Goal: Task Accomplishment & Management: Use online tool/utility

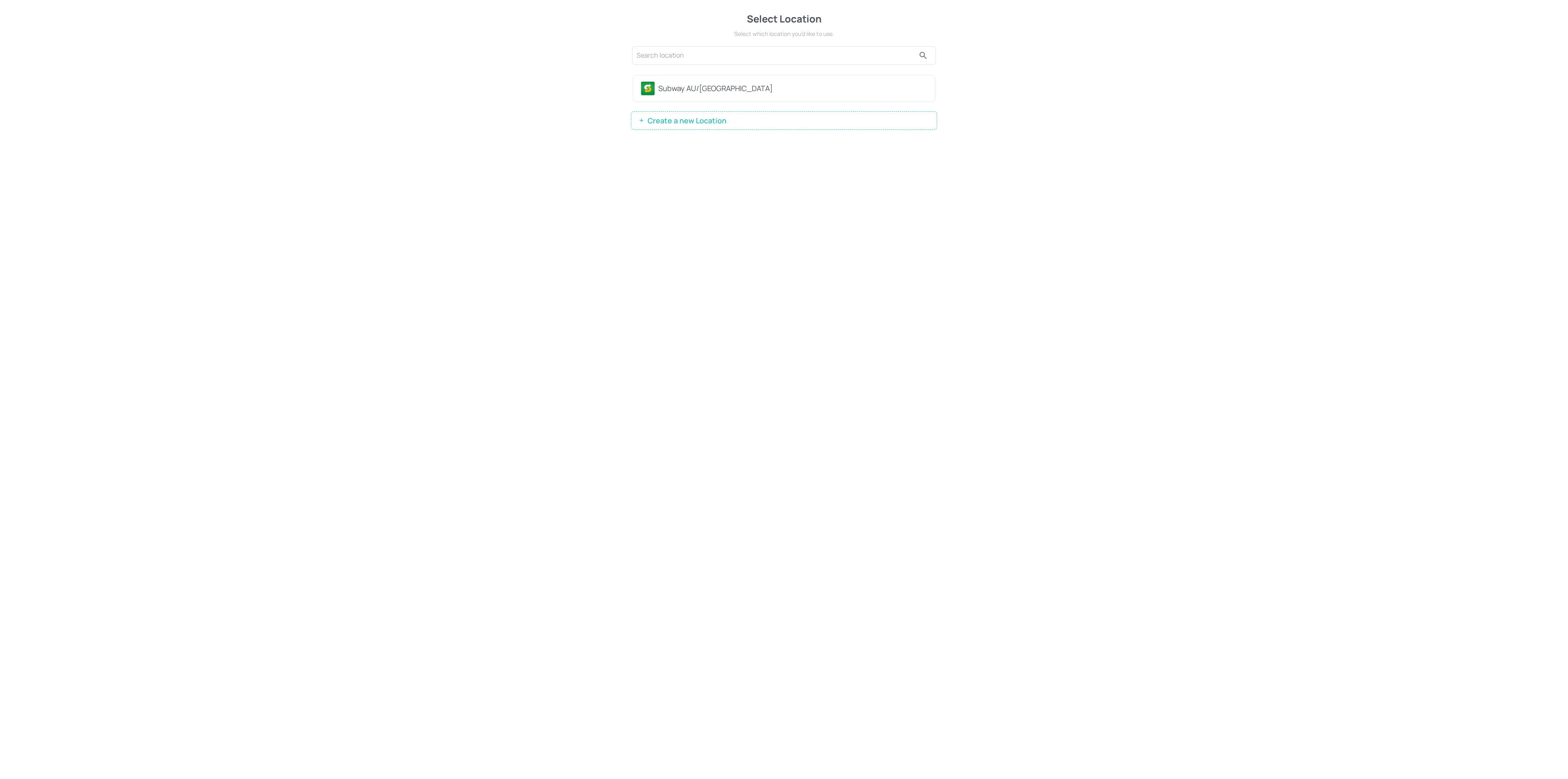
click at [685, 83] on div "Subway AU/[GEOGRAPHIC_DATA]" at bounding box center [793, 88] width 269 height 11
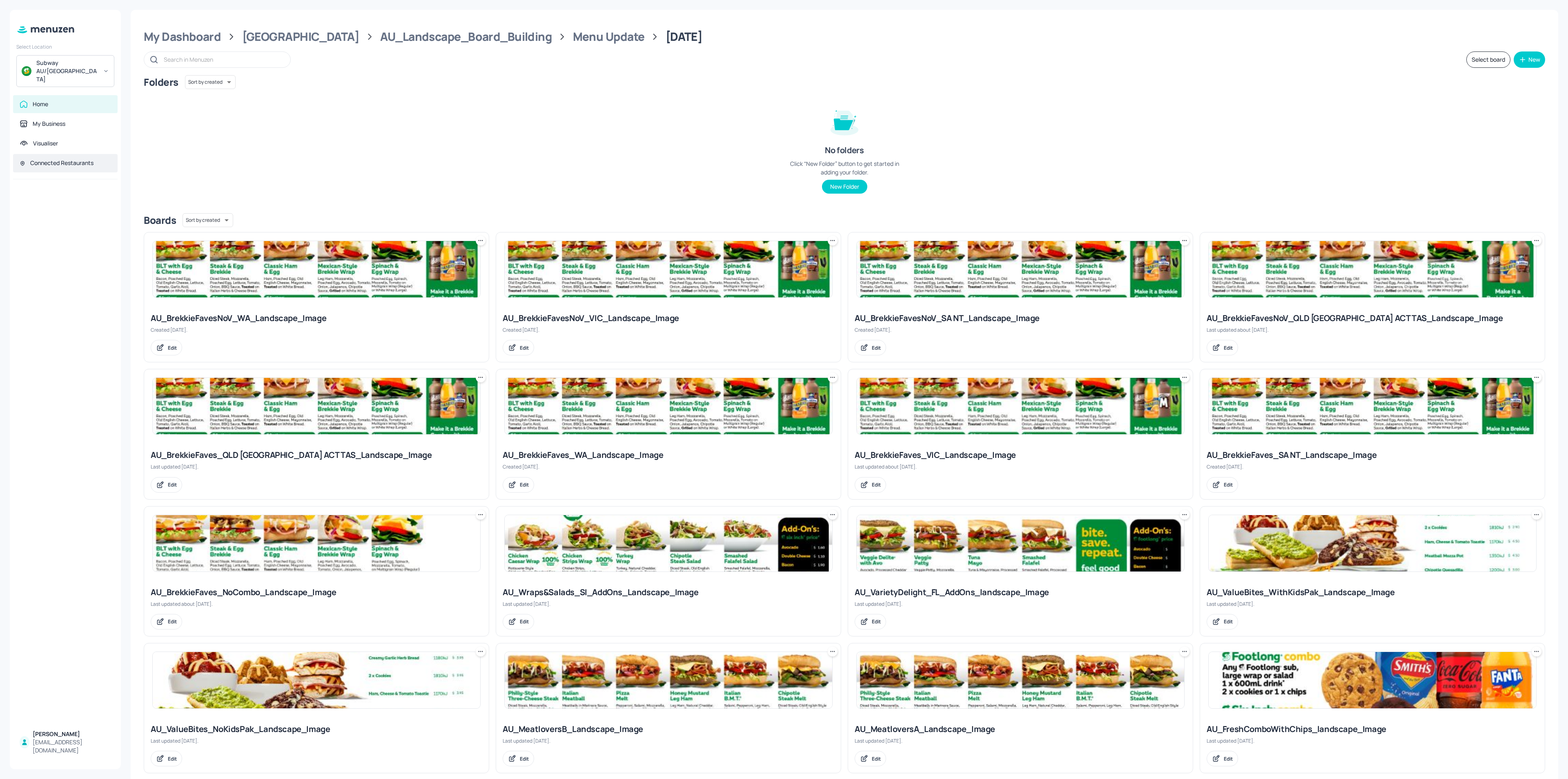
click at [51, 154] on div "Connected Restaurants" at bounding box center [65, 163] width 105 height 18
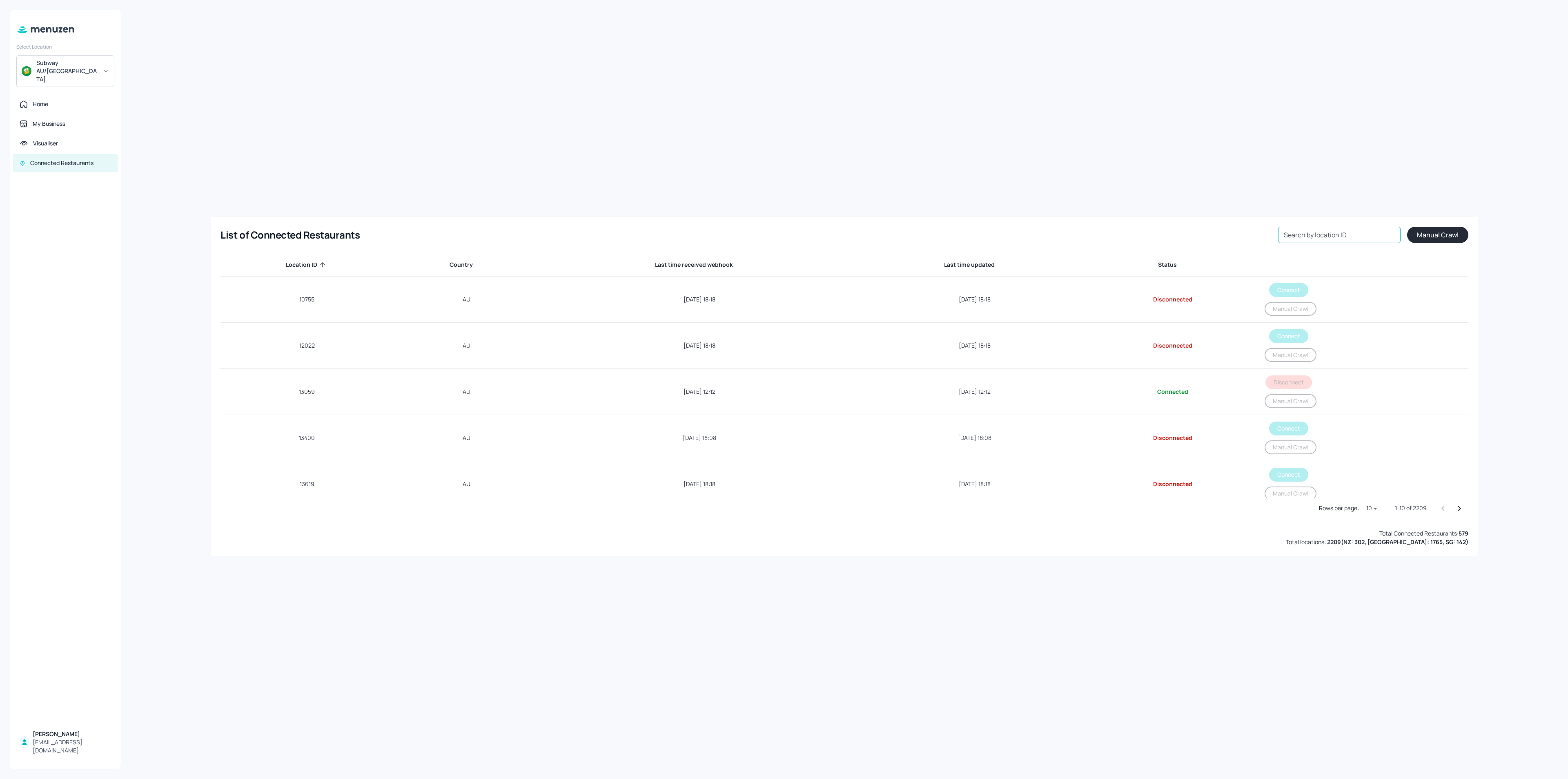
click at [1349, 238] on input "Search by location ID" at bounding box center [1339, 234] width 122 height 16
type input "37813"
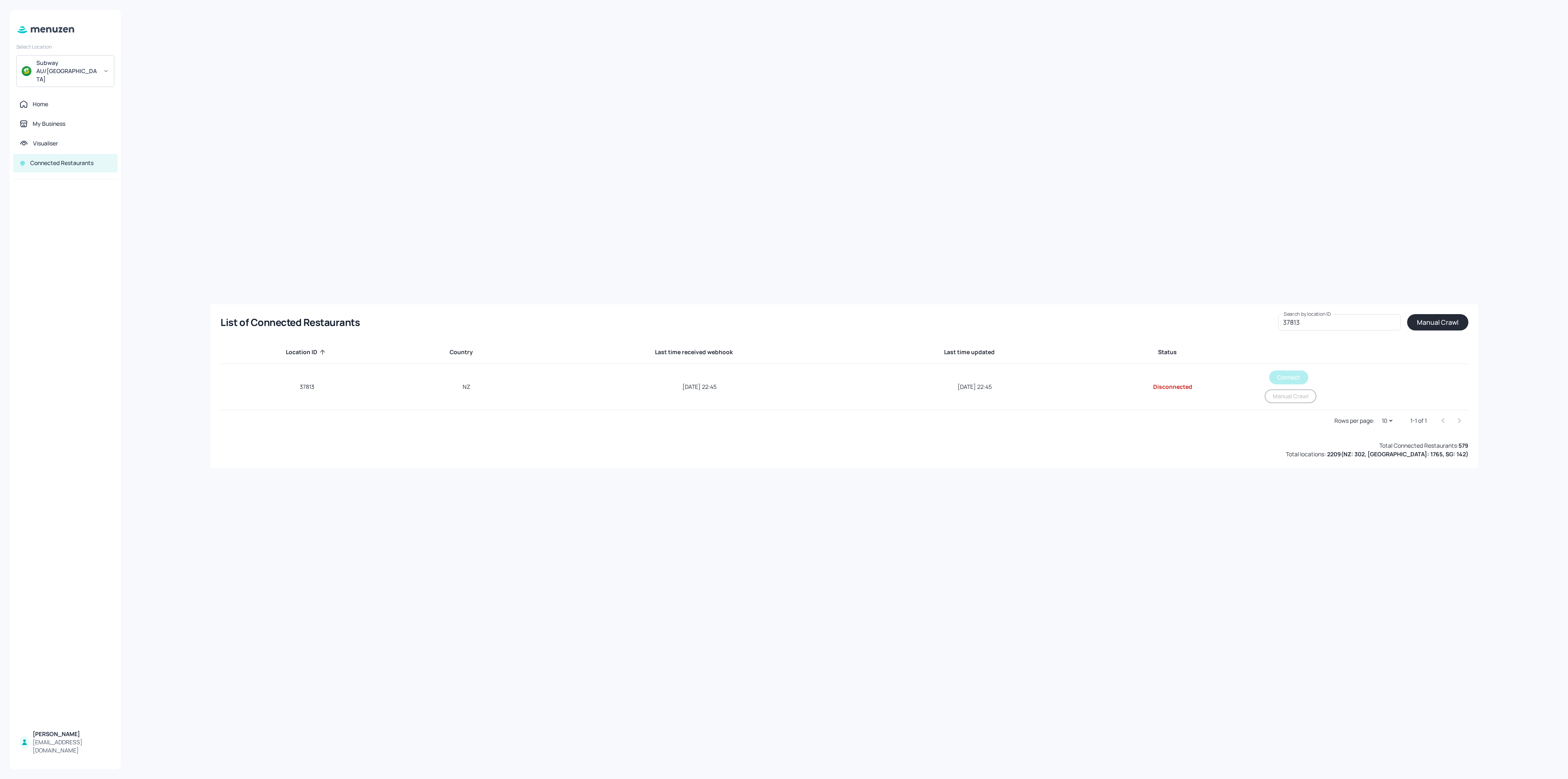
click at [1441, 326] on button "Manual Crawl" at bounding box center [1438, 322] width 61 height 16
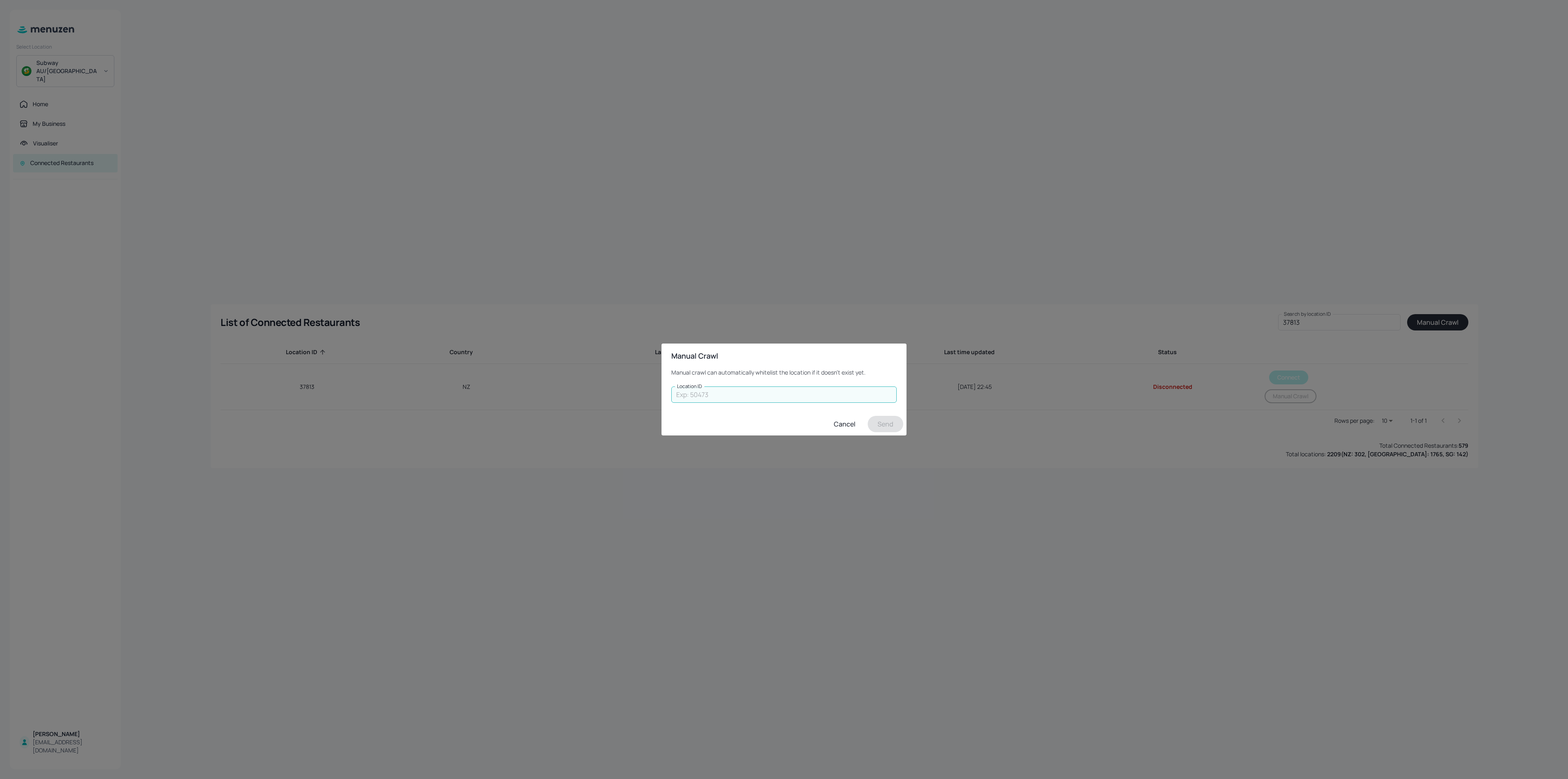
click at [807, 392] on input "Location ID" at bounding box center [784, 395] width 225 height 16
type input "37813"
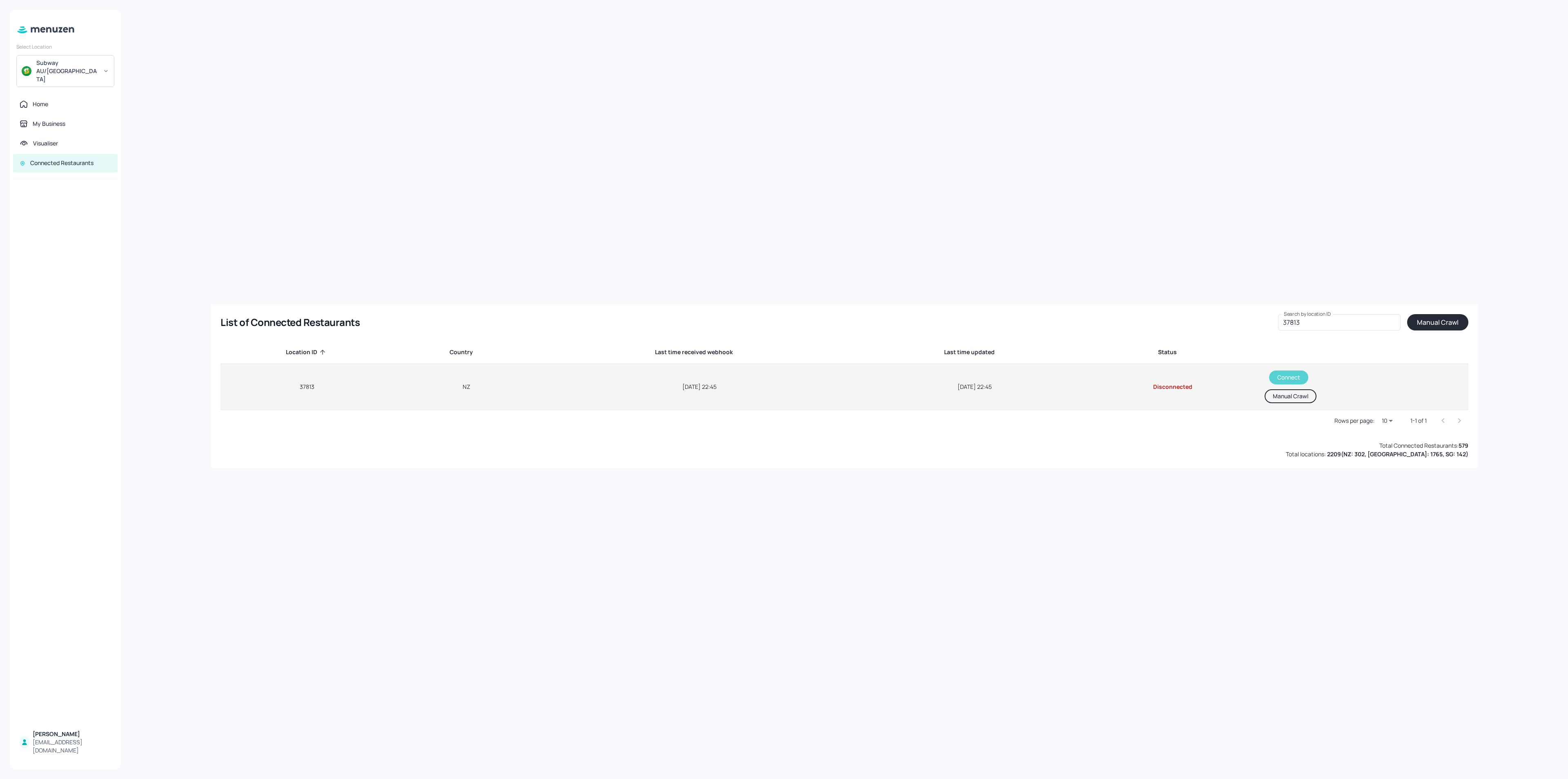
click at [1287, 376] on button "Connect" at bounding box center [1289, 377] width 39 height 14
click at [1293, 396] on button "Manual Crawl" at bounding box center [1286, 396] width 52 height 14
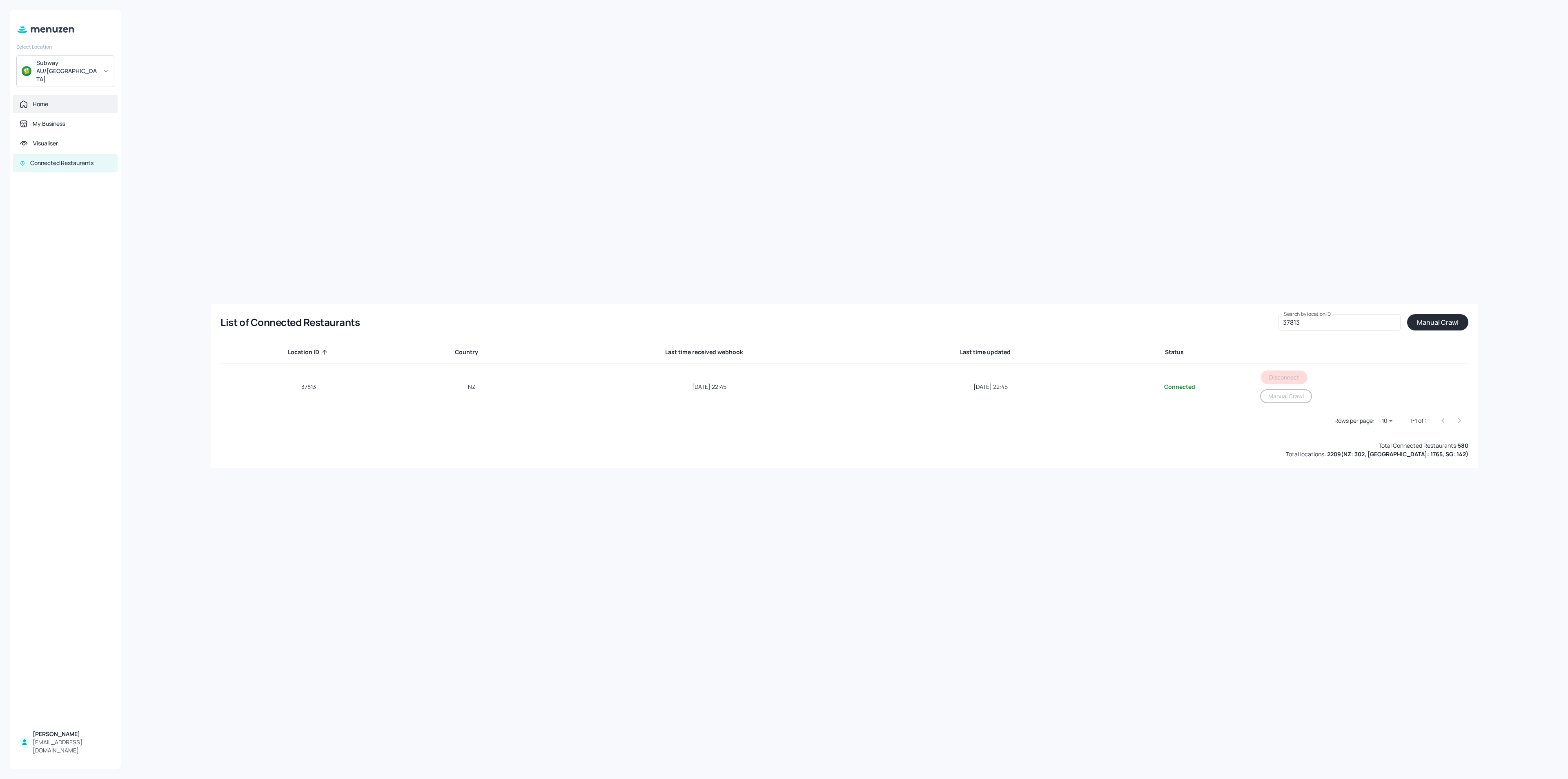
click at [52, 100] on div "Home" at bounding box center [65, 104] width 91 height 8
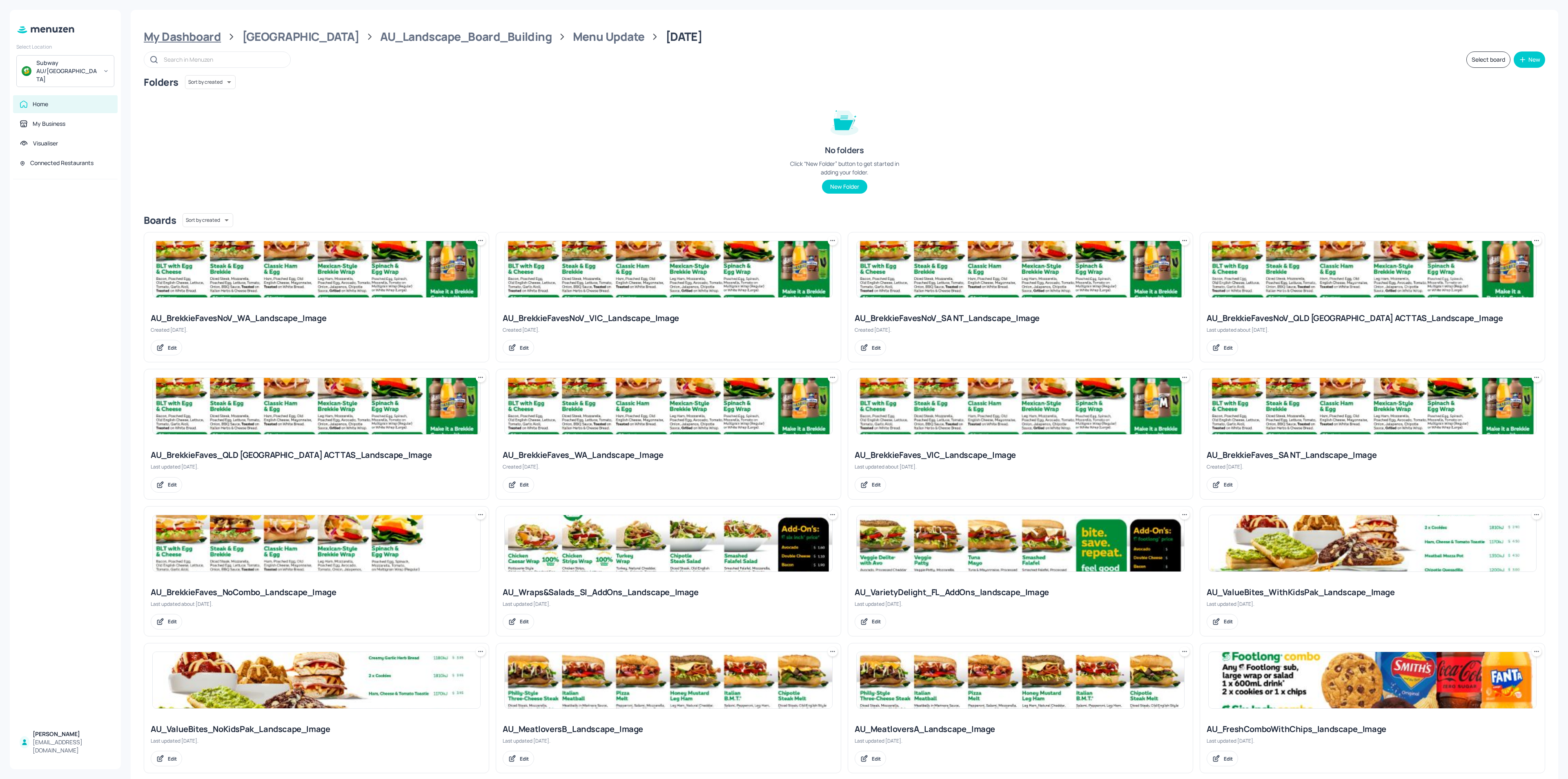
click at [190, 33] on div "My Dashboard" at bounding box center [182, 37] width 77 height 15
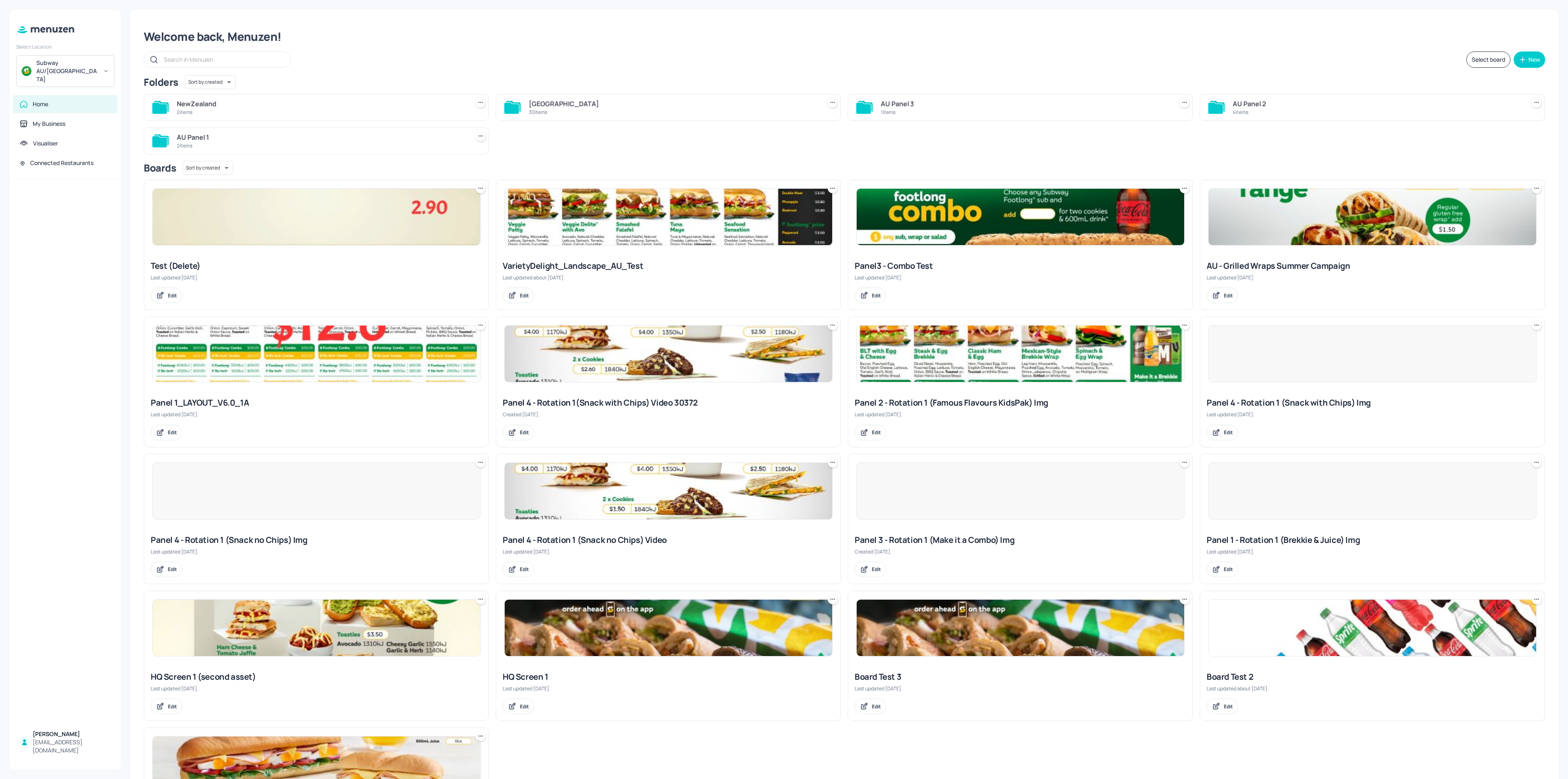
click at [301, 106] on div "NewZealand" at bounding box center [321, 104] width 289 height 10
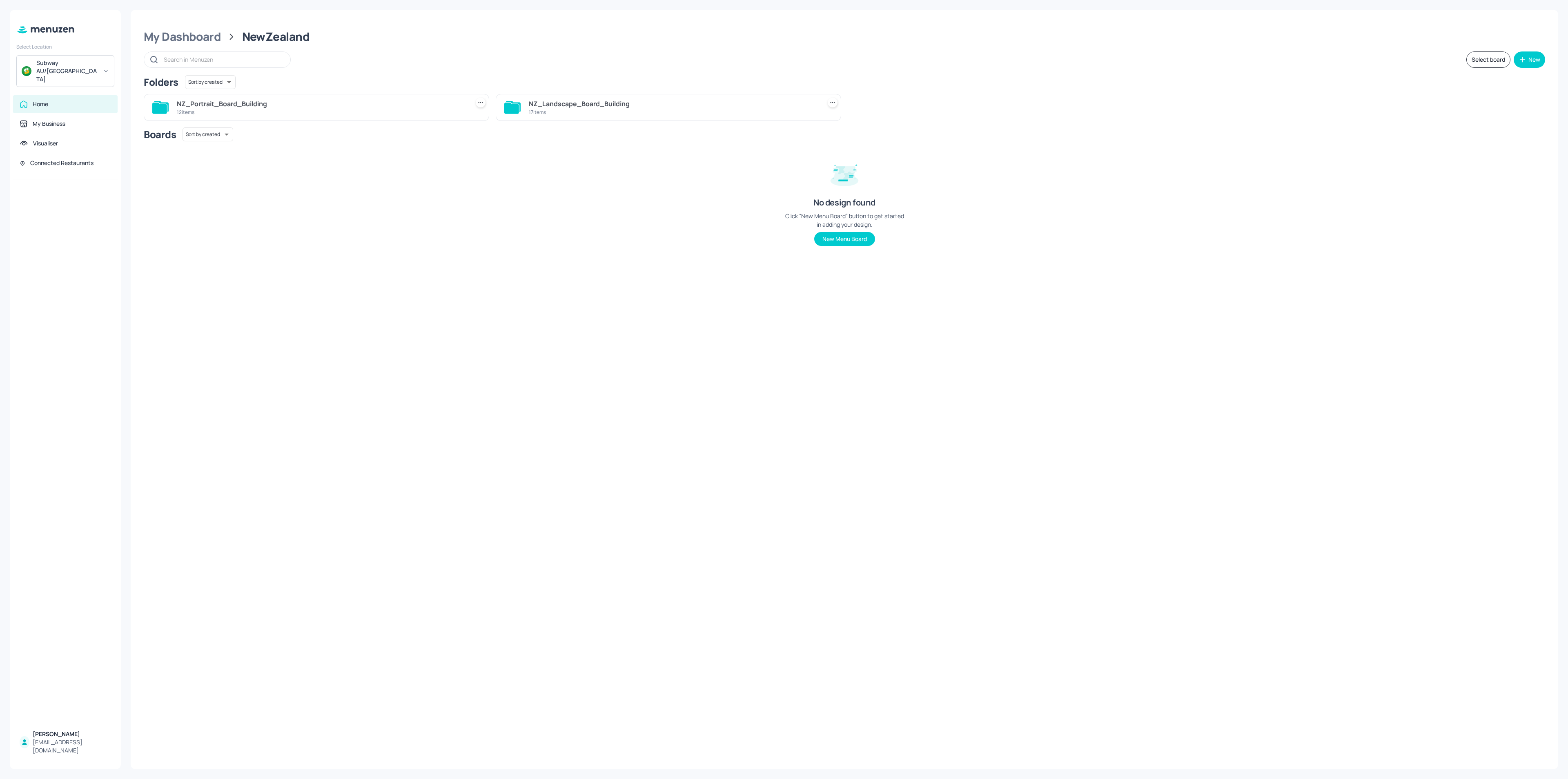
click at [641, 101] on div "NZ_Landscape_Board_Building" at bounding box center [673, 104] width 289 height 10
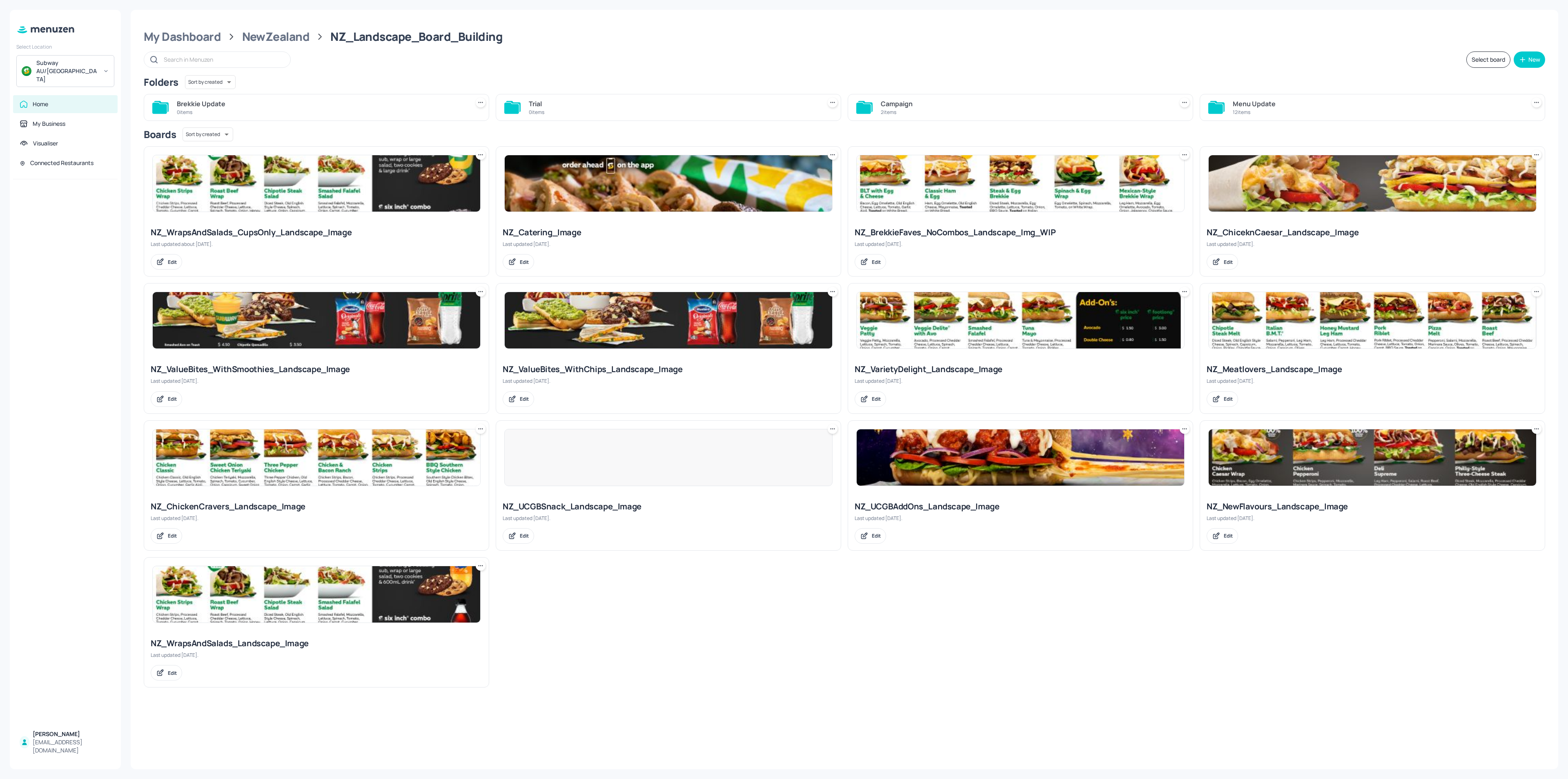
click at [939, 103] on div "Campaign" at bounding box center [1025, 104] width 289 height 10
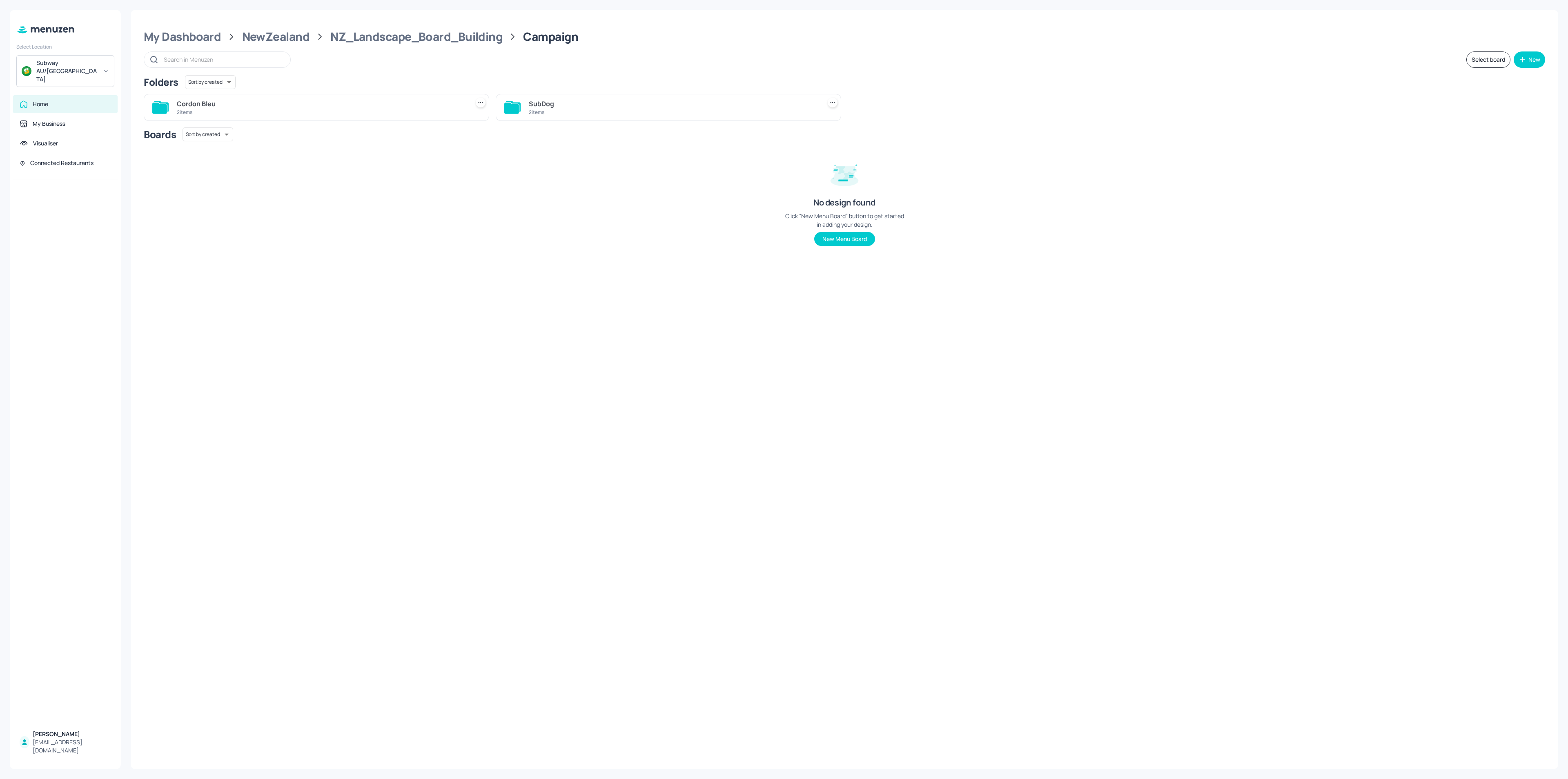
click at [276, 96] on div "Cordon Bleu 2 items" at bounding box center [317, 107] width 346 height 27
click at [280, 107] on div "Cordon Bleu" at bounding box center [321, 104] width 289 height 10
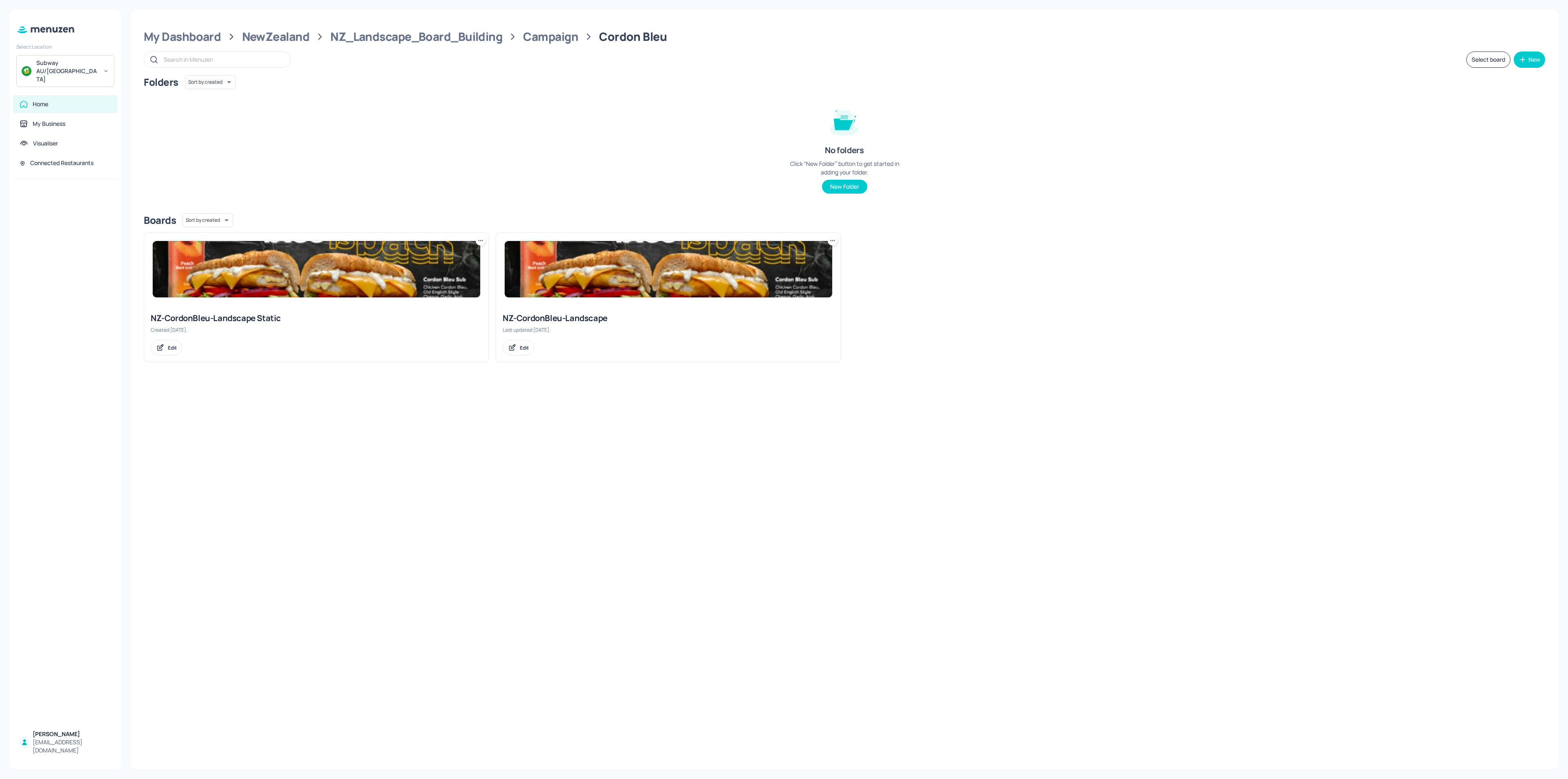
click at [352, 265] on img at bounding box center [317, 269] width 327 height 57
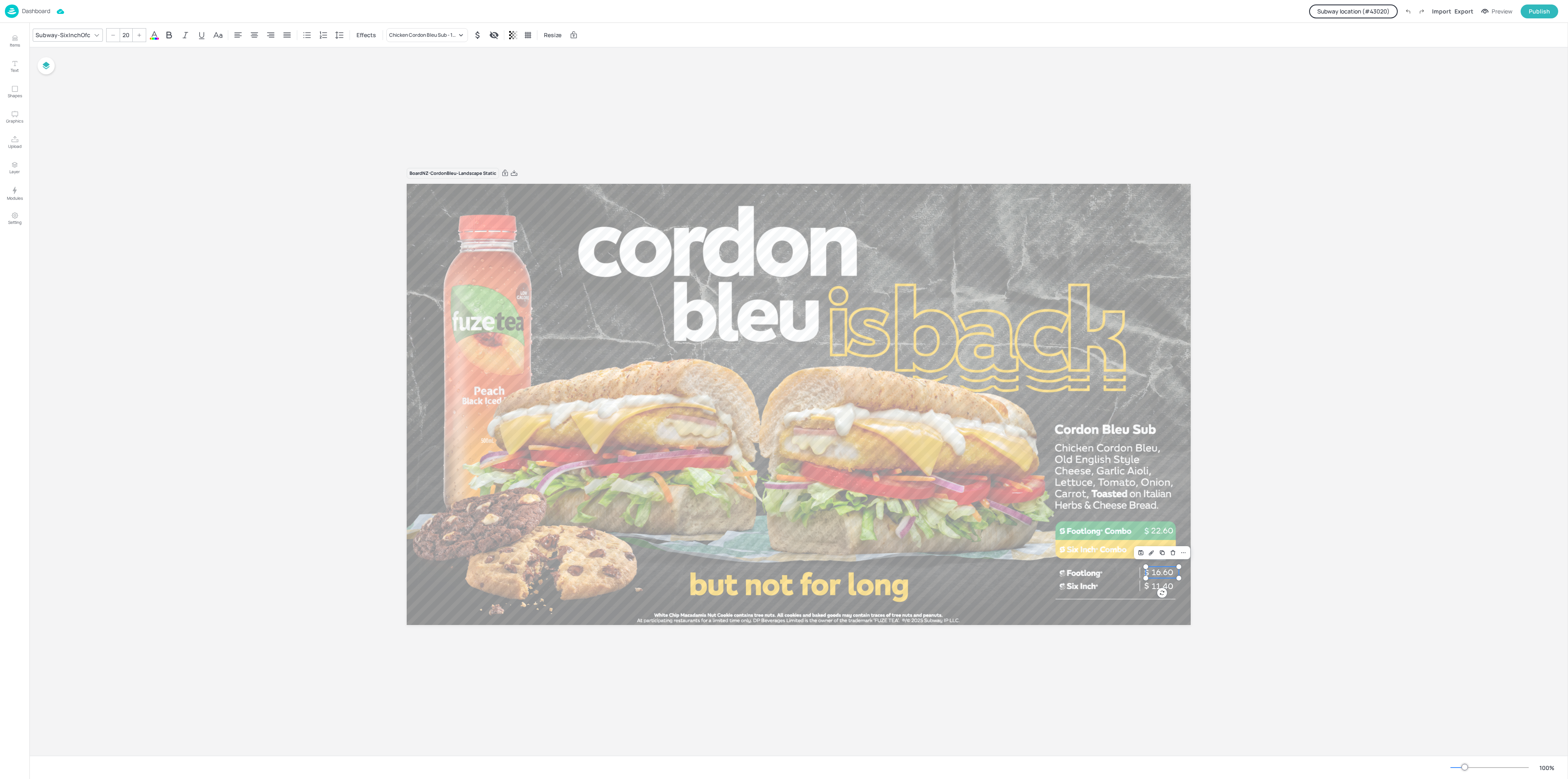
click at [1157, 570] on span "16.60" at bounding box center [1163, 573] width 22 height 10
click at [1356, 439] on div "Board NZ-CordonBleu-Landscape Static 11.40 11.40 11.40 11.40 16.60 16.20 22.60" at bounding box center [799, 401] width 1539 height 708
click at [1382, 7] on button "Subway location (# 43020 )" at bounding box center [1354, 11] width 89 height 14
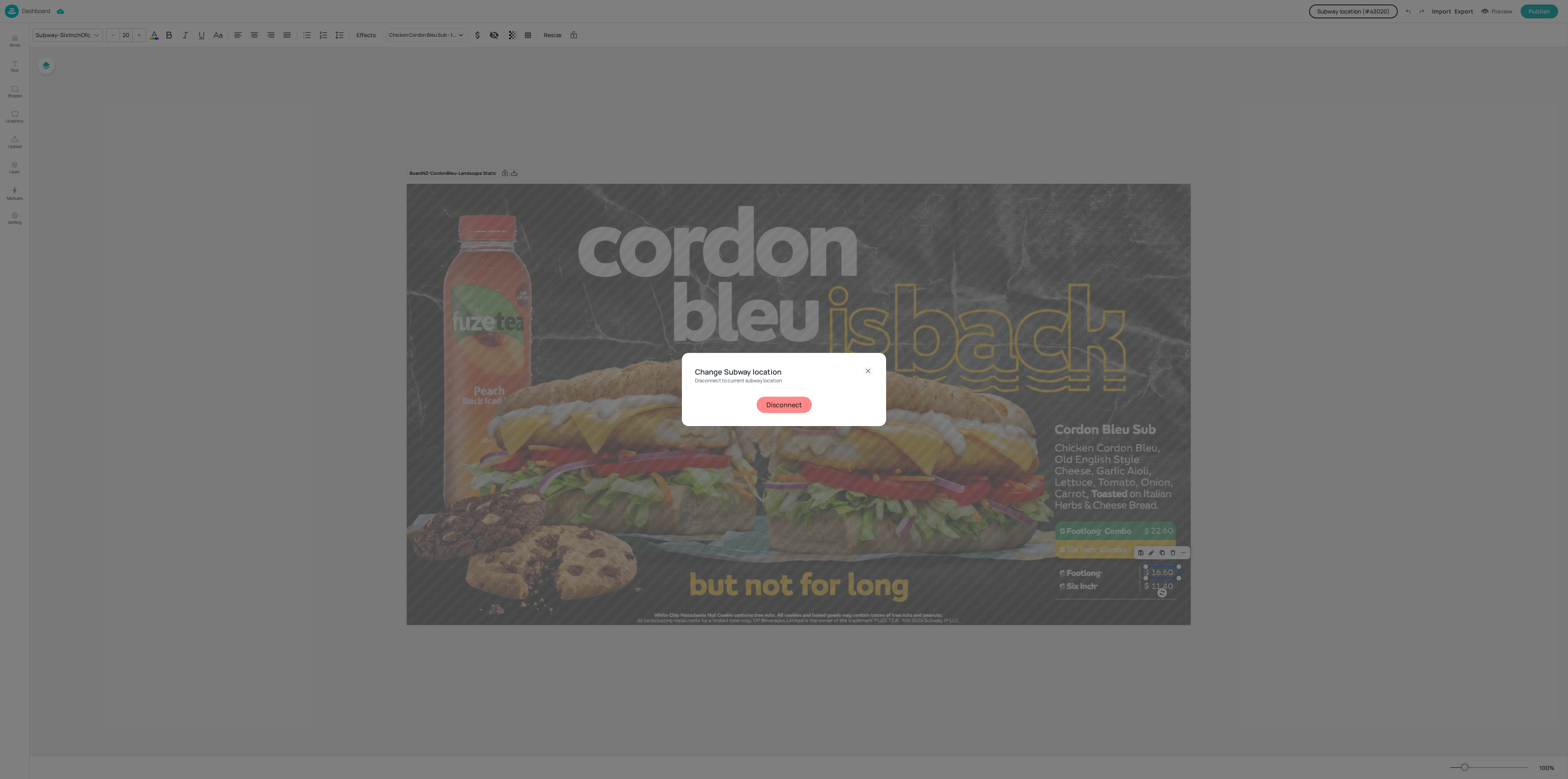
click at [767, 400] on button "Disconnect" at bounding box center [784, 404] width 55 height 16
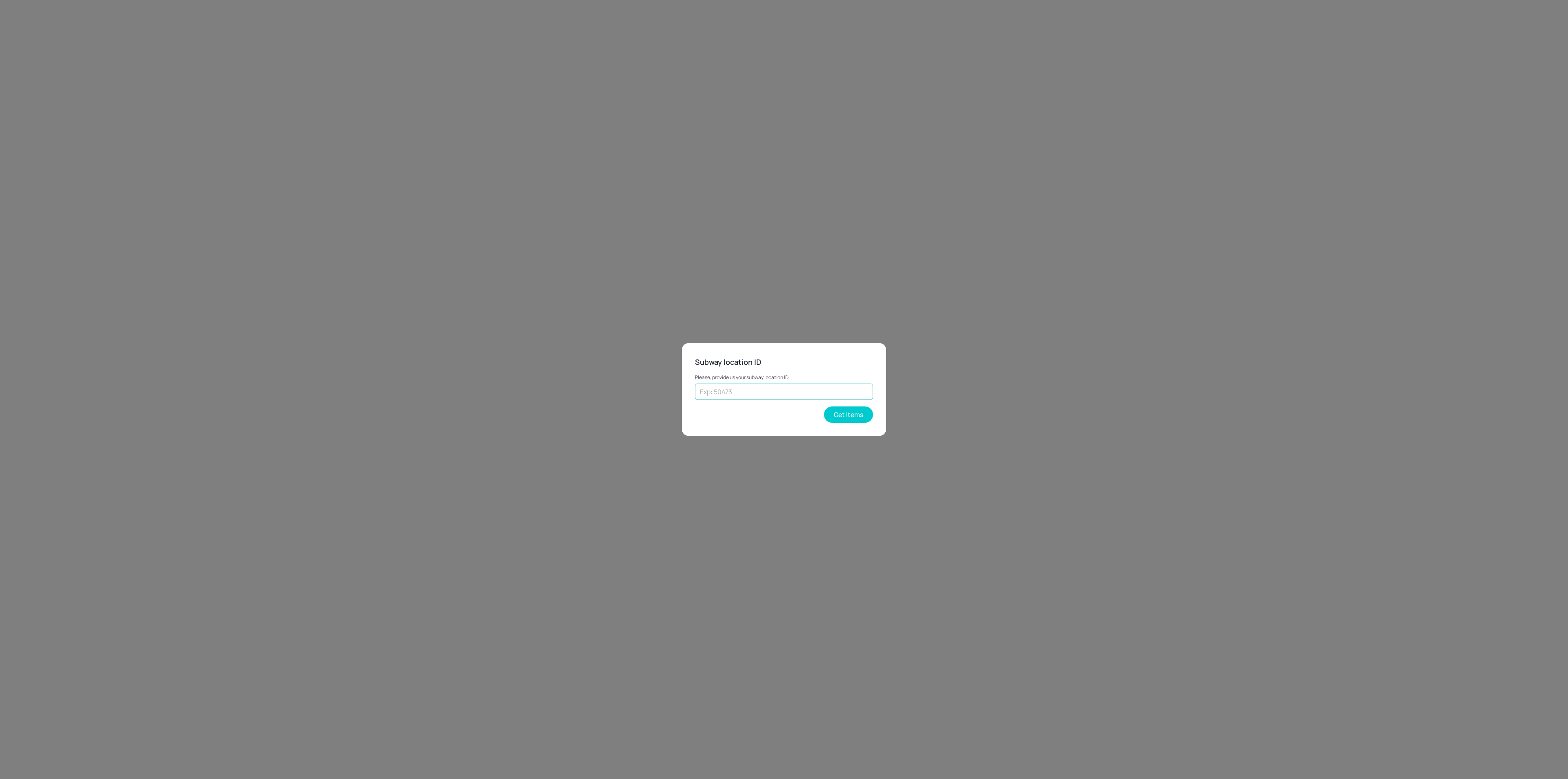
click at [771, 397] on input "text" at bounding box center [784, 392] width 178 height 16
click at [767, 399] on input "text" at bounding box center [784, 392] width 178 height 16
type input "37813"
click at [854, 409] on button "Get Items" at bounding box center [849, 414] width 49 height 16
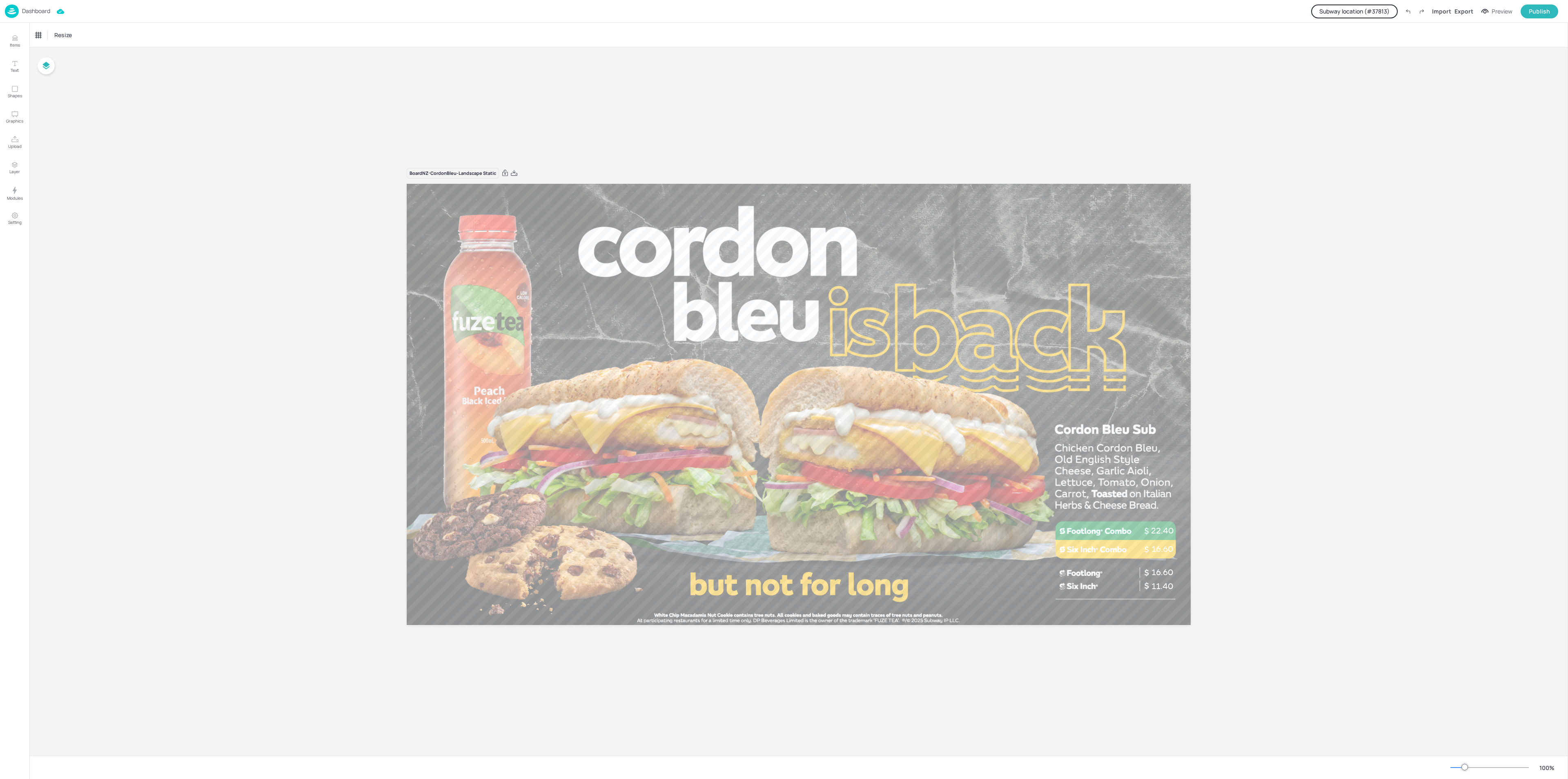
click at [1312, 311] on div "Board NZ-CordonBleu-Landscape Static 11.40 11.40 11.40 11.40 16.60 16.60 22.40" at bounding box center [799, 401] width 1539 height 708
